Goal: Go to known website

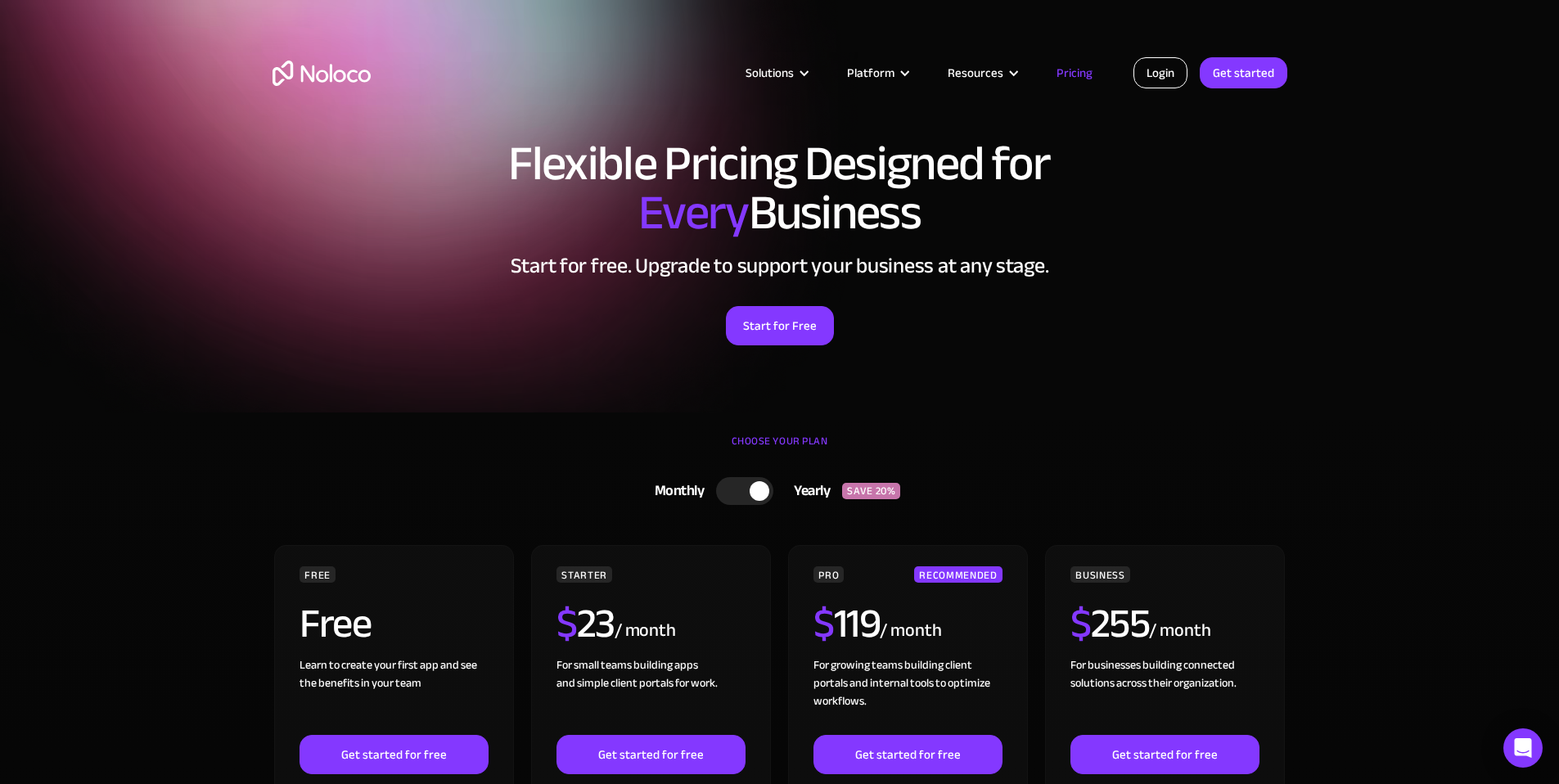
click at [1144, 74] on link "Login" at bounding box center [1161, 72] width 54 height 31
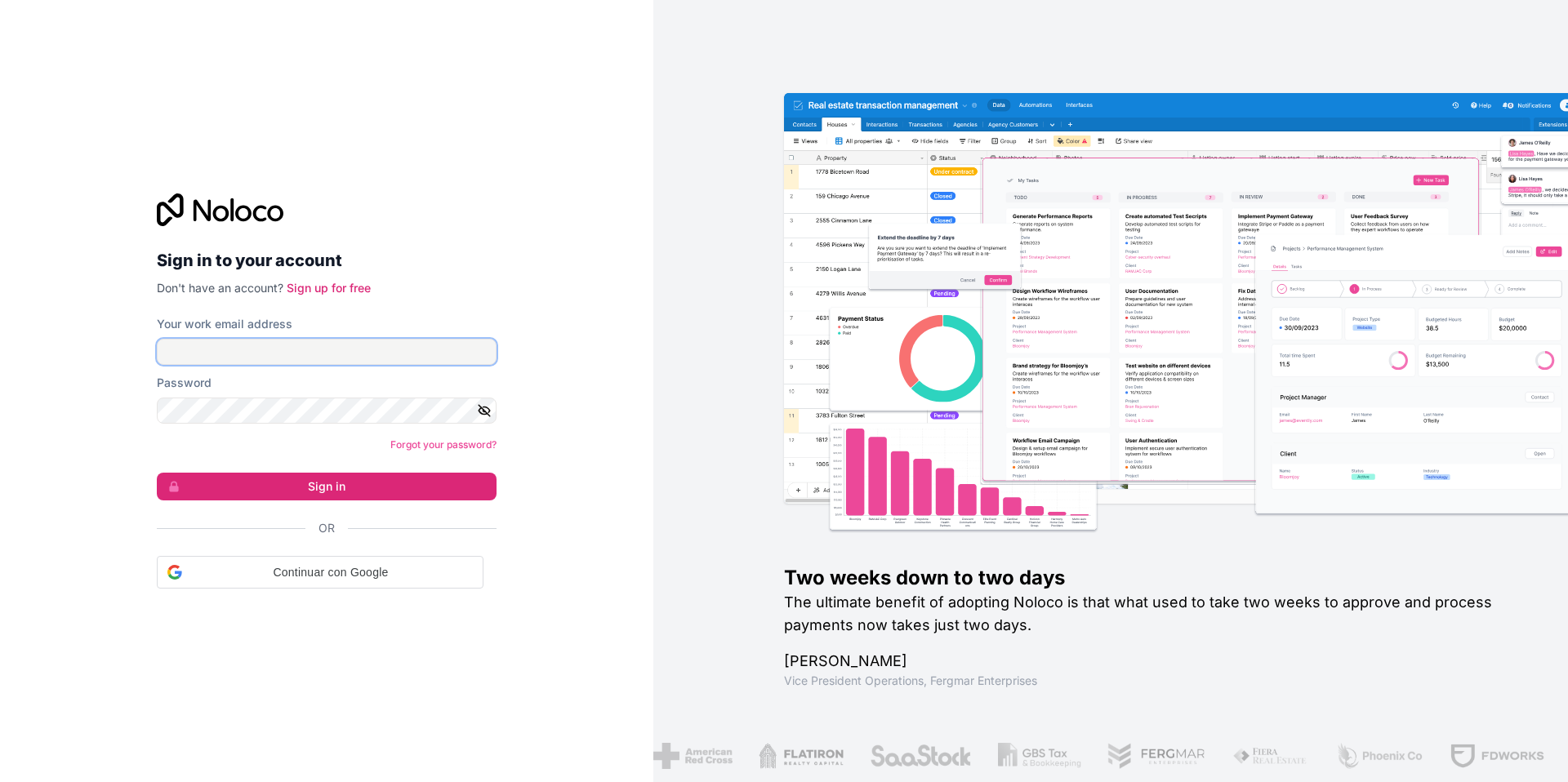
type input "[EMAIL_ADDRESS][DOMAIN_NAME]"
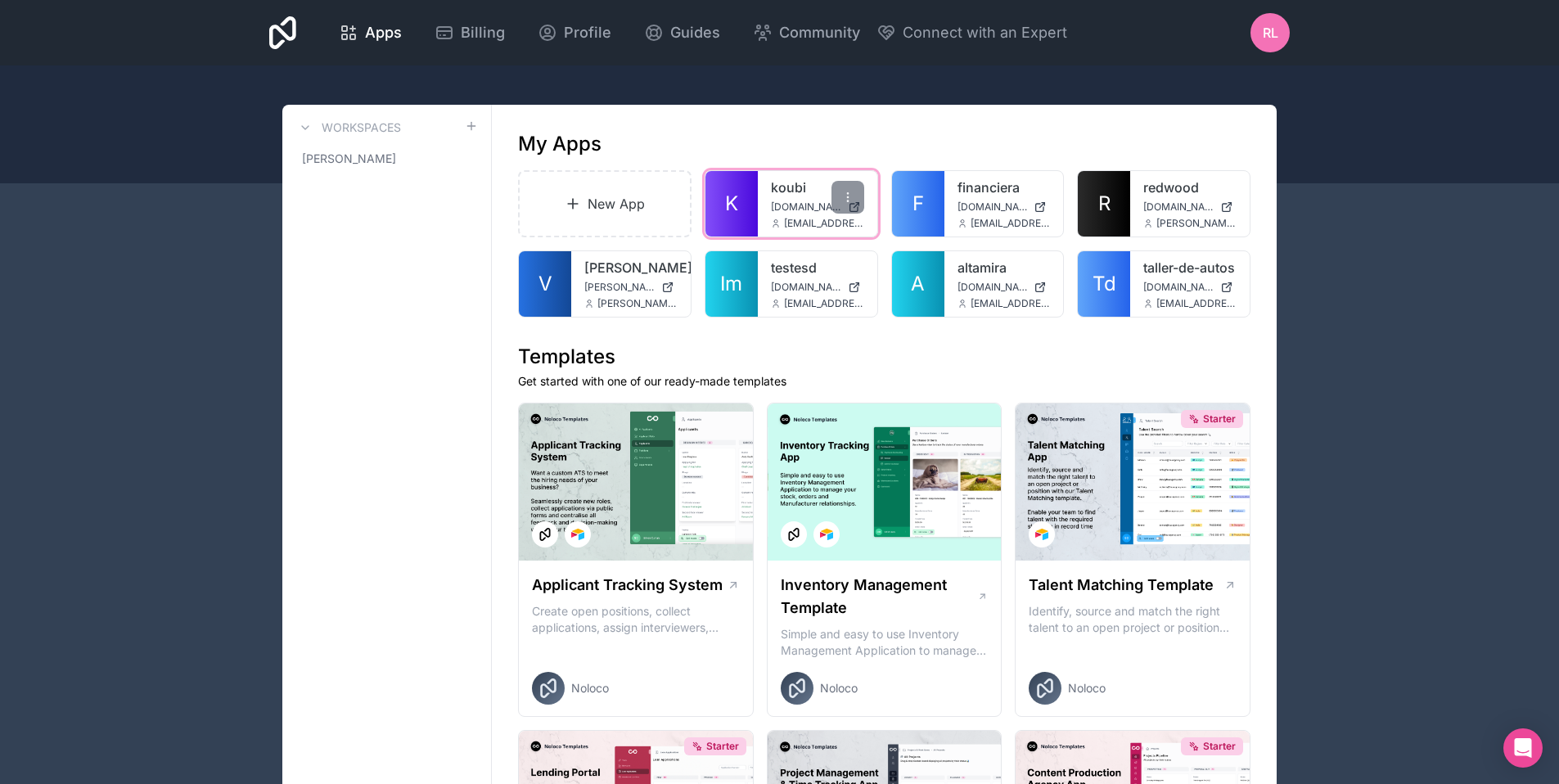
click at [707, 216] on link "K" at bounding box center [732, 204] width 52 height 65
